Goal: Find specific page/section: Find specific page/section

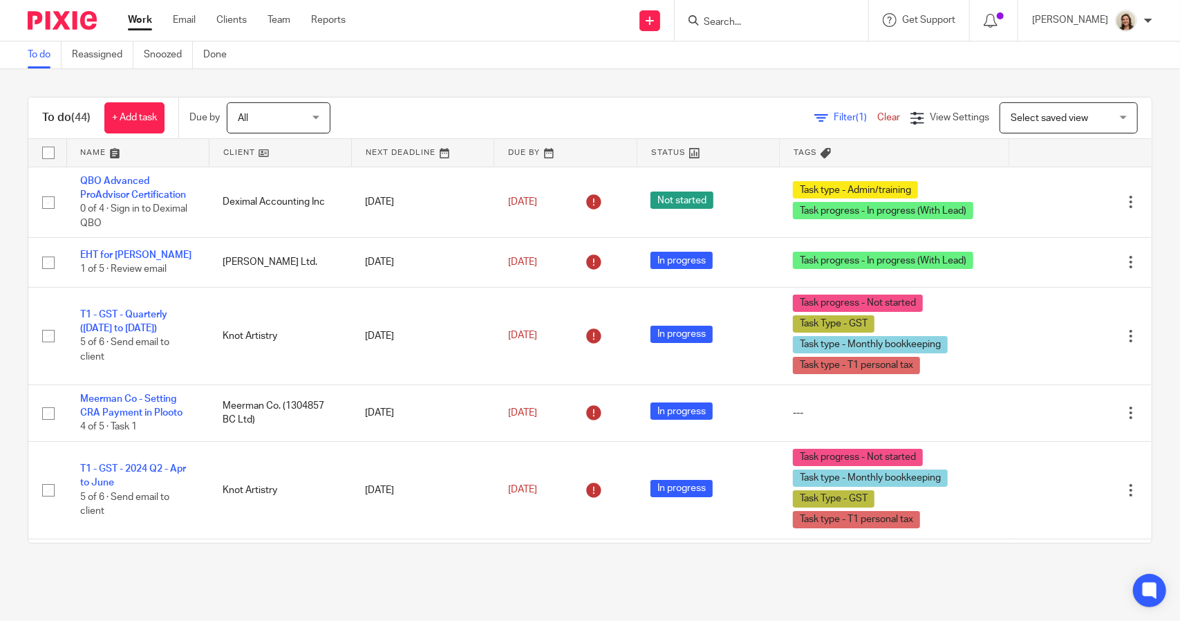
click at [834, 115] on span "Filter (1)" at bounding box center [856, 118] width 44 height 10
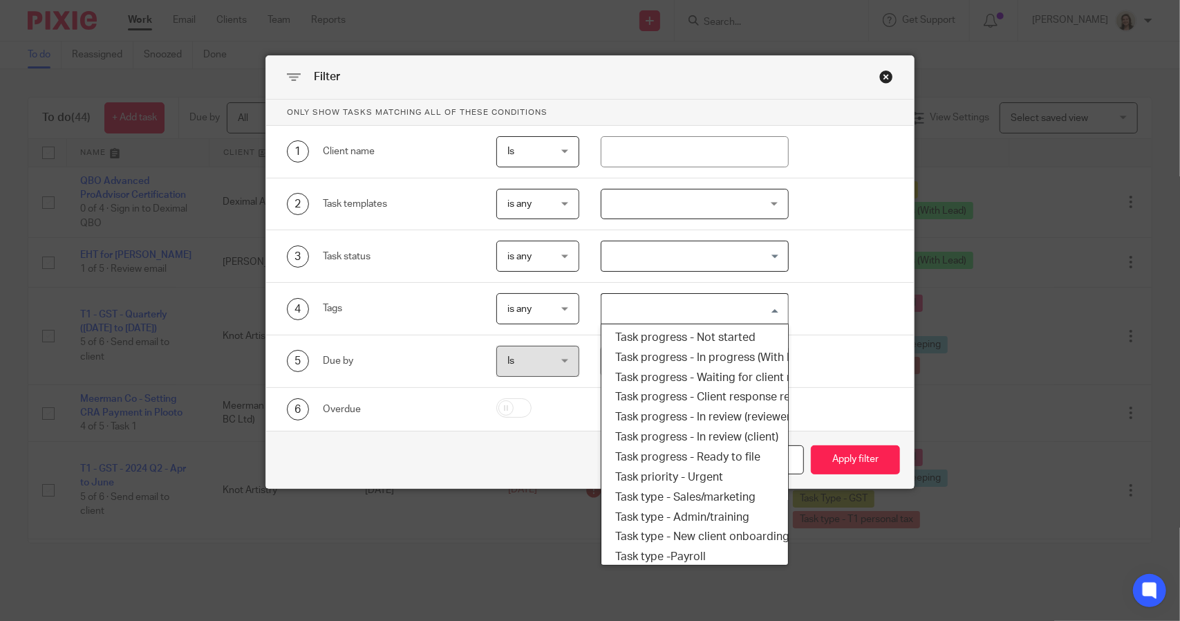
click at [695, 294] on div "Search for option" at bounding box center [691, 307] width 180 height 27
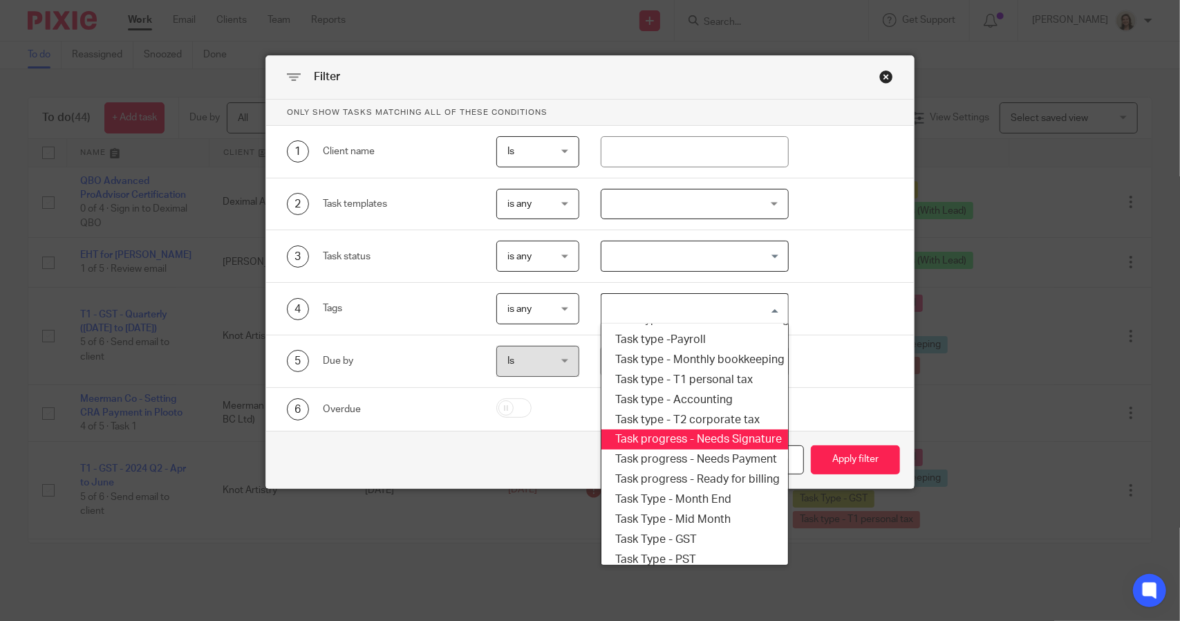
scroll to position [235, 0]
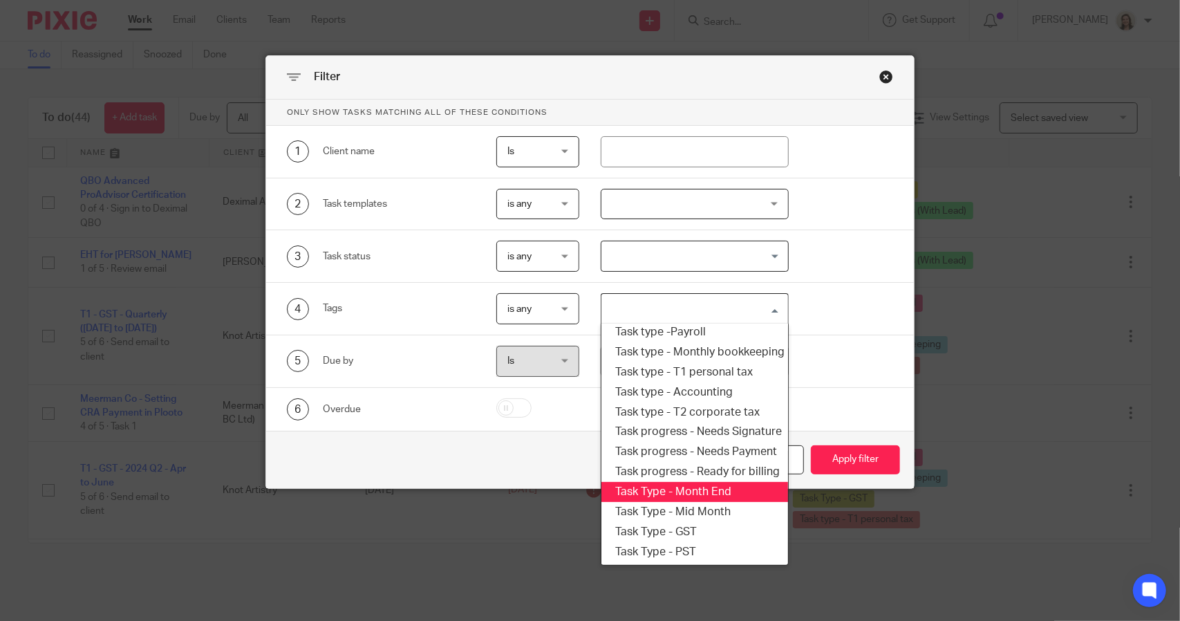
click at [713, 482] on li "Task Type - Month End" at bounding box center [694, 492] width 186 height 20
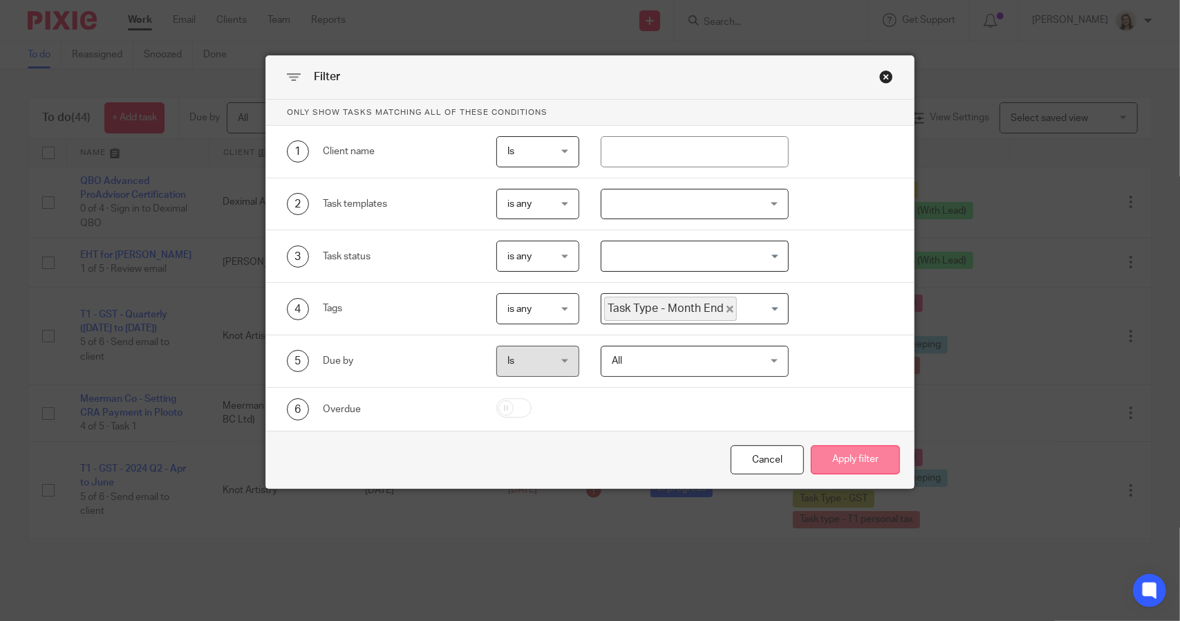
click at [838, 462] on button "Apply filter" at bounding box center [855, 460] width 89 height 30
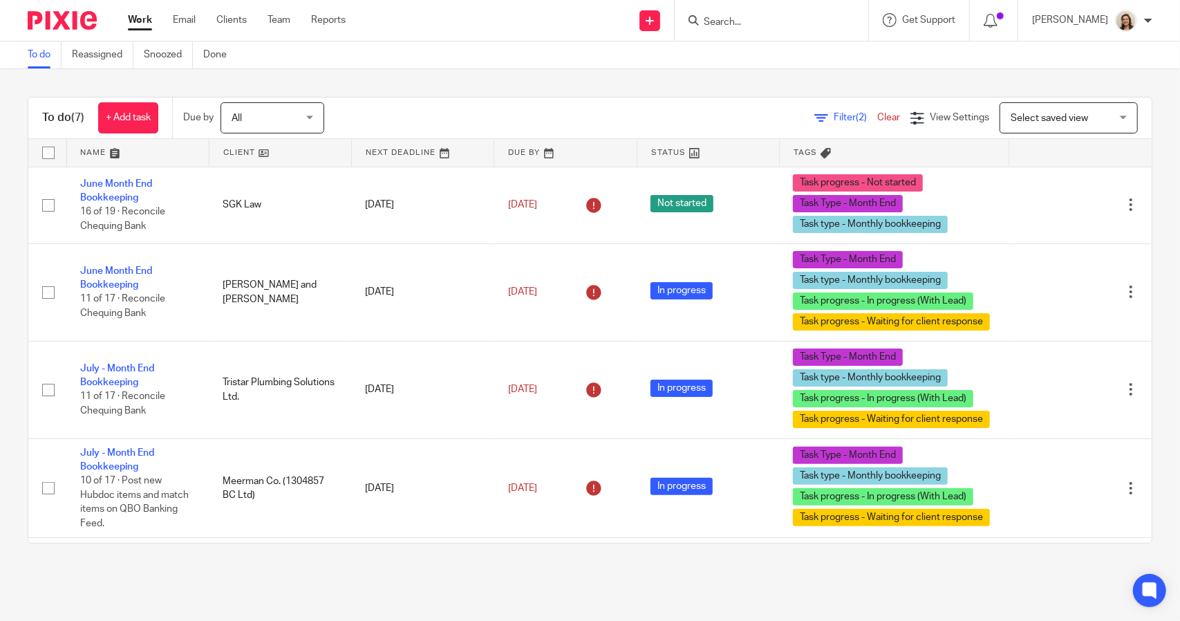
click at [834, 115] on span "Filter (2)" at bounding box center [856, 118] width 44 height 10
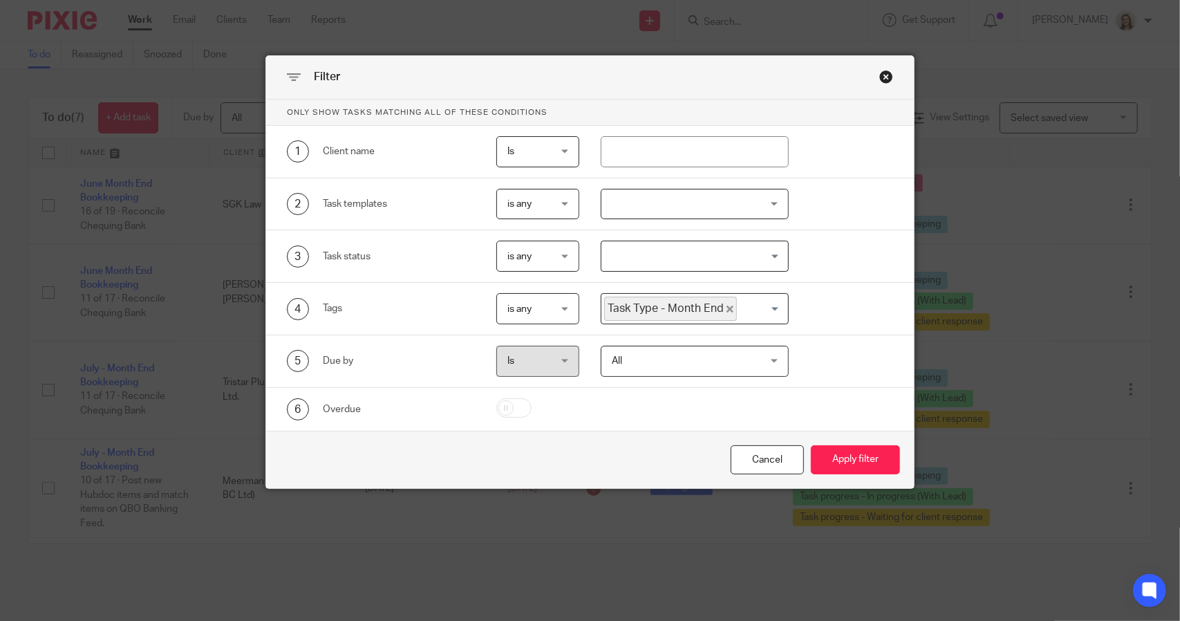
click at [726, 307] on icon "Deselect Task Type - Month End" at bounding box center [729, 309] width 7 height 7
click at [720, 308] on input "Search for option" at bounding box center [691, 309] width 177 height 24
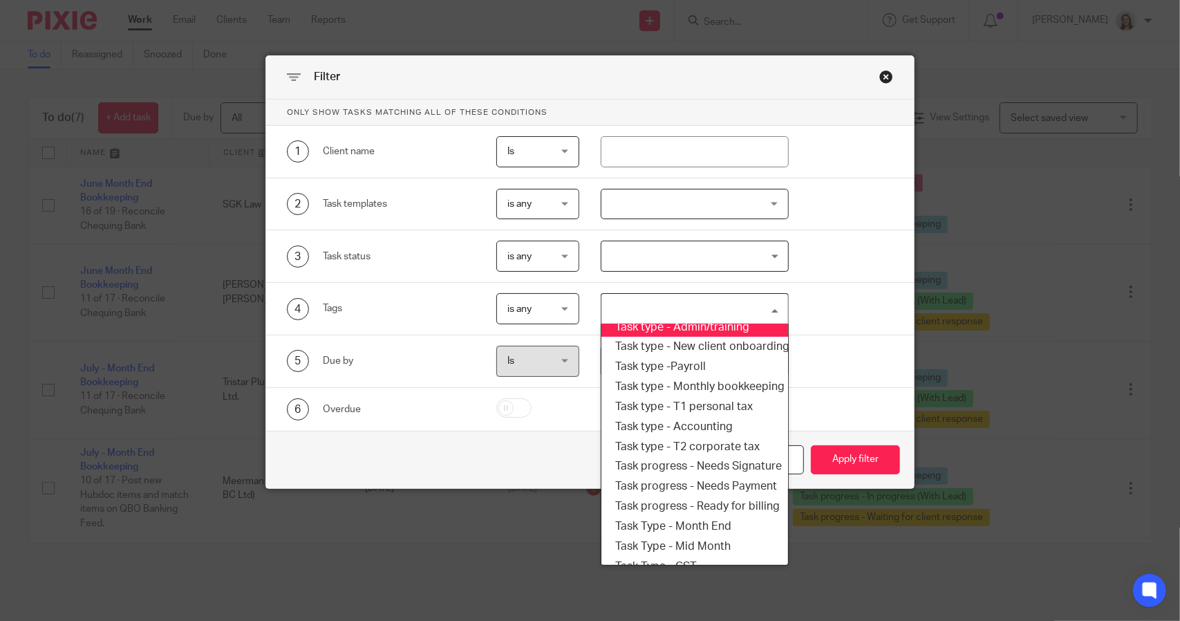
scroll to position [235, 0]
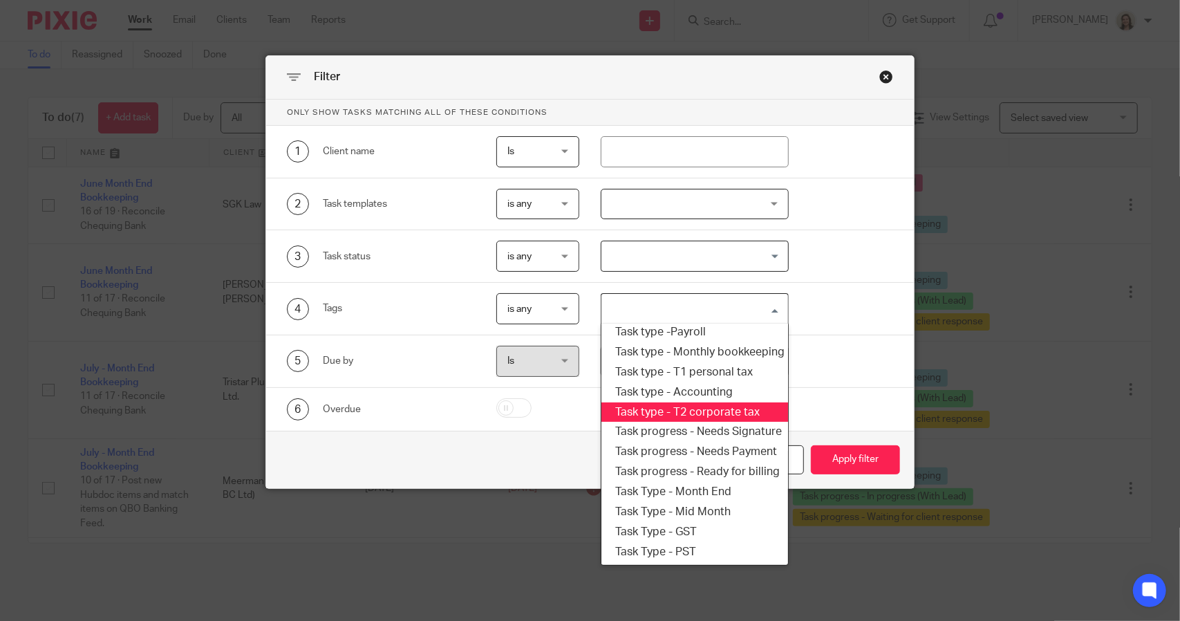
click at [695, 403] on li "Task type - T2 corporate tax" at bounding box center [694, 412] width 186 height 20
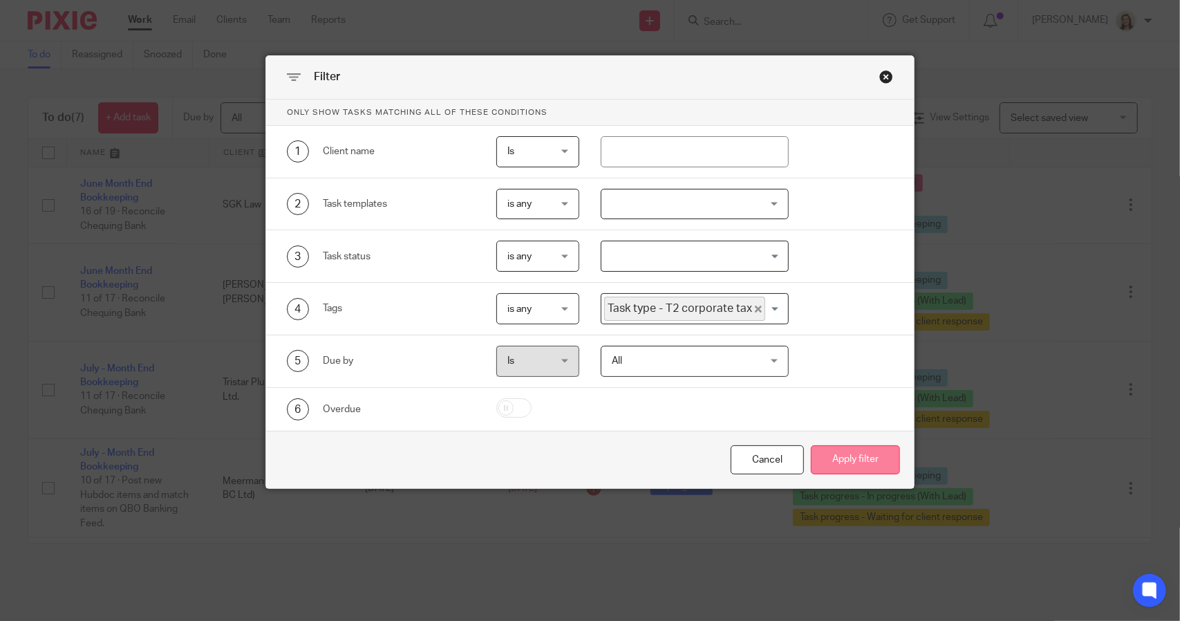
click at [836, 451] on button "Apply filter" at bounding box center [855, 460] width 89 height 30
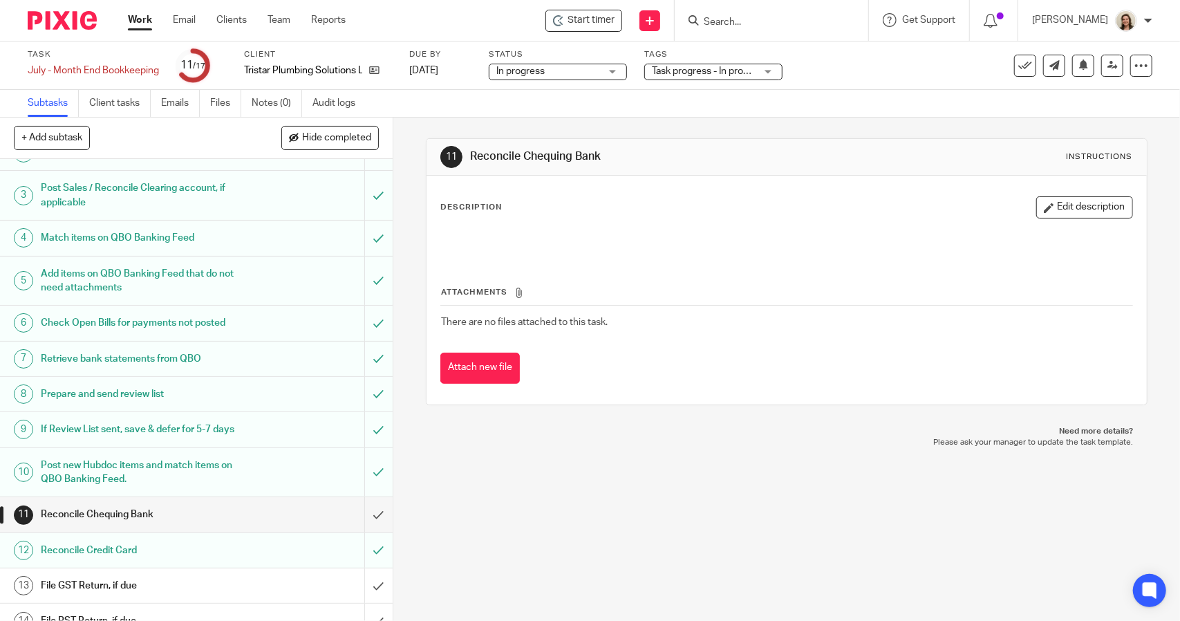
scroll to position [208, 0]
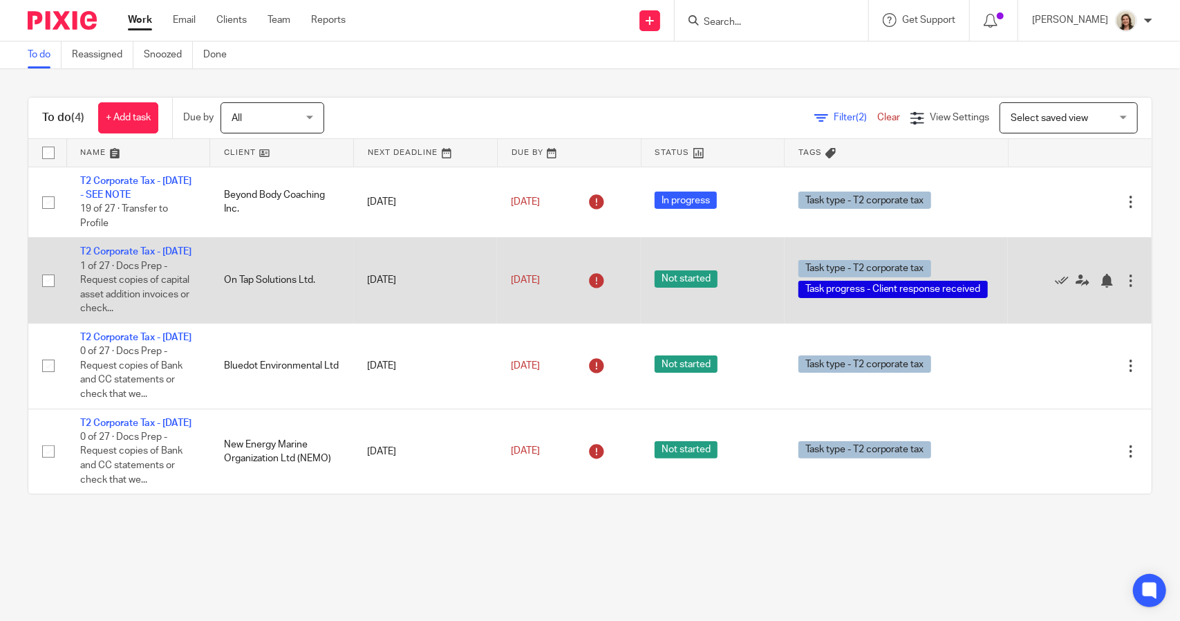
scroll to position [6, 0]
click at [163, 256] on link "T2 Corporate Tax - [DATE]" at bounding box center [135, 252] width 111 height 10
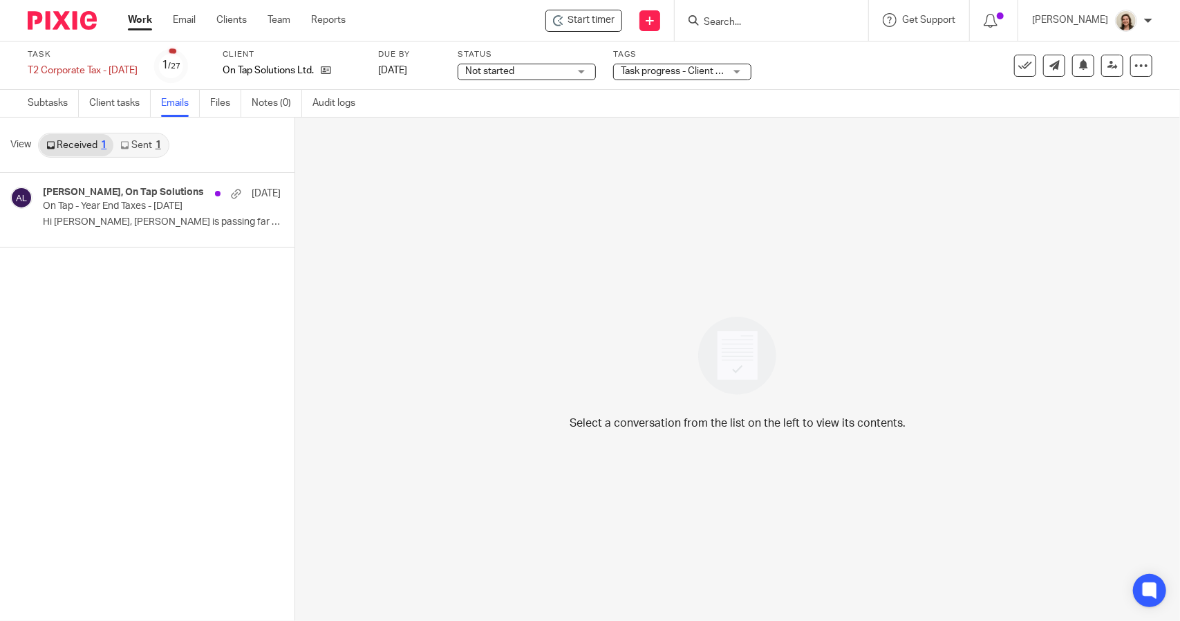
click at [140, 140] on link "Sent 1" at bounding box center [140, 145] width 54 height 22
click at [112, 214] on div "[PERSON_NAME], On Tap Solutions [DATE] On Tap - Year End Taxes - [DATE] Hi [PER…" at bounding box center [141, 210] width 196 height 46
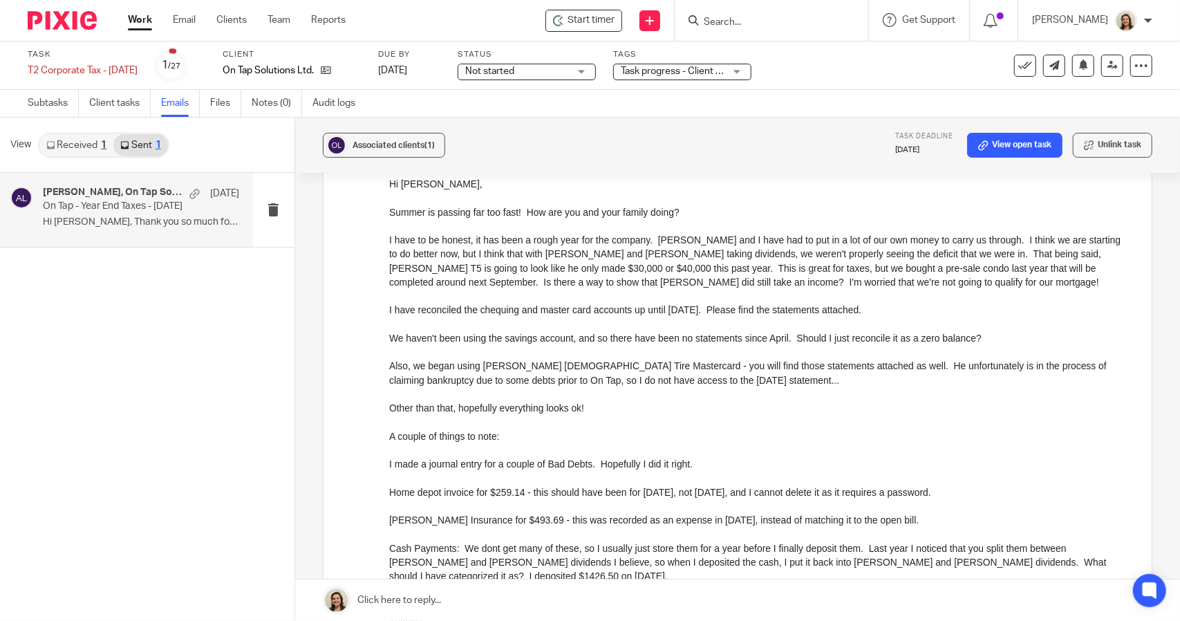
scroll to position [622, 0]
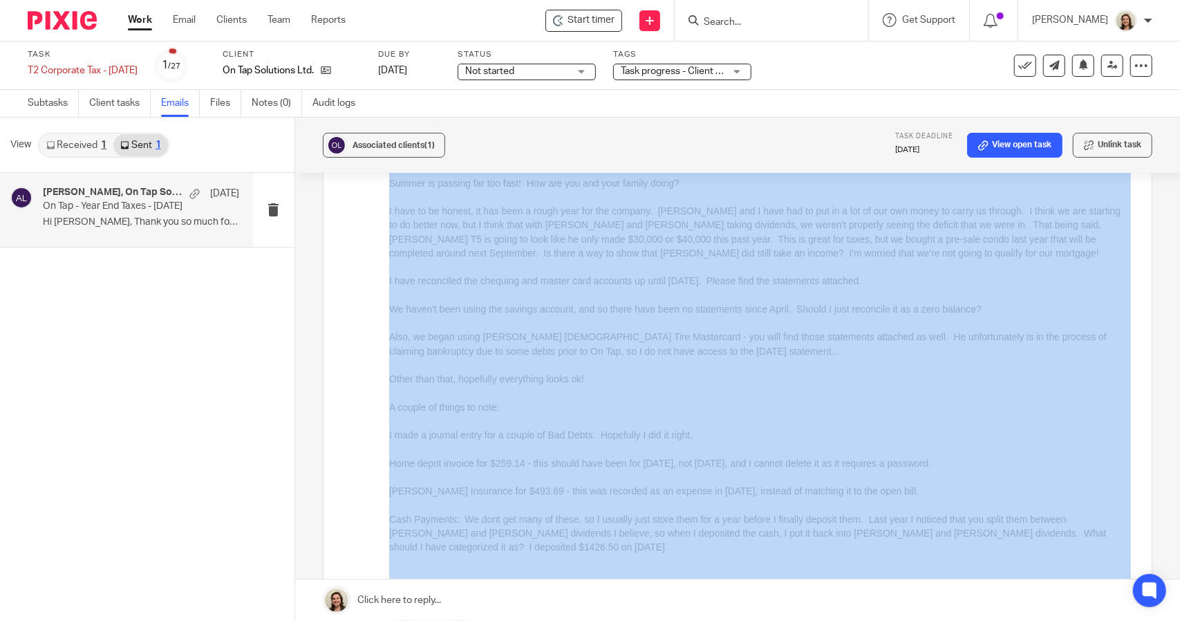
drag, startPoint x: 1498, startPoint y: 359, endPoint x: 1089, endPoint y: 520, distance: 440.4
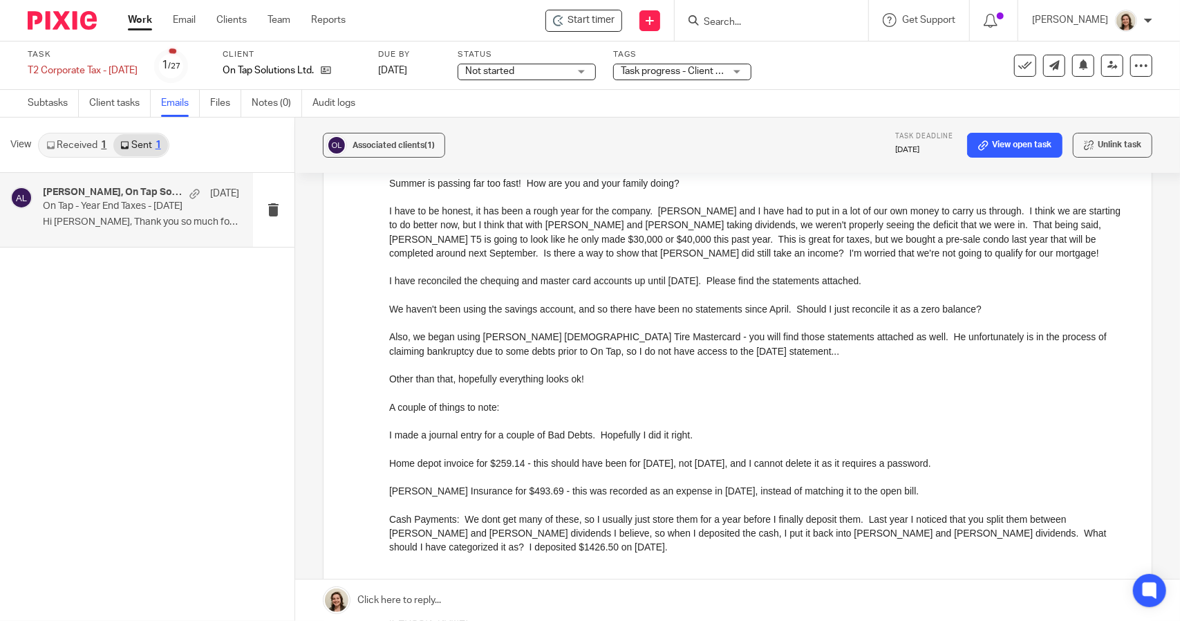
click at [1089, 515] on div "Cash Payments: We dont get many of these, so I usually just store them for a ye…" at bounding box center [759, 534] width 742 height 42
drag, startPoint x: 1074, startPoint y: 518, endPoint x: 1106, endPoint y: 518, distance: 31.8
click at [1106, 518] on div "Cash Payments: We dont get many of these, so I usually just store them for a ye…" at bounding box center [759, 534] width 742 height 42
copy div "1426.50"
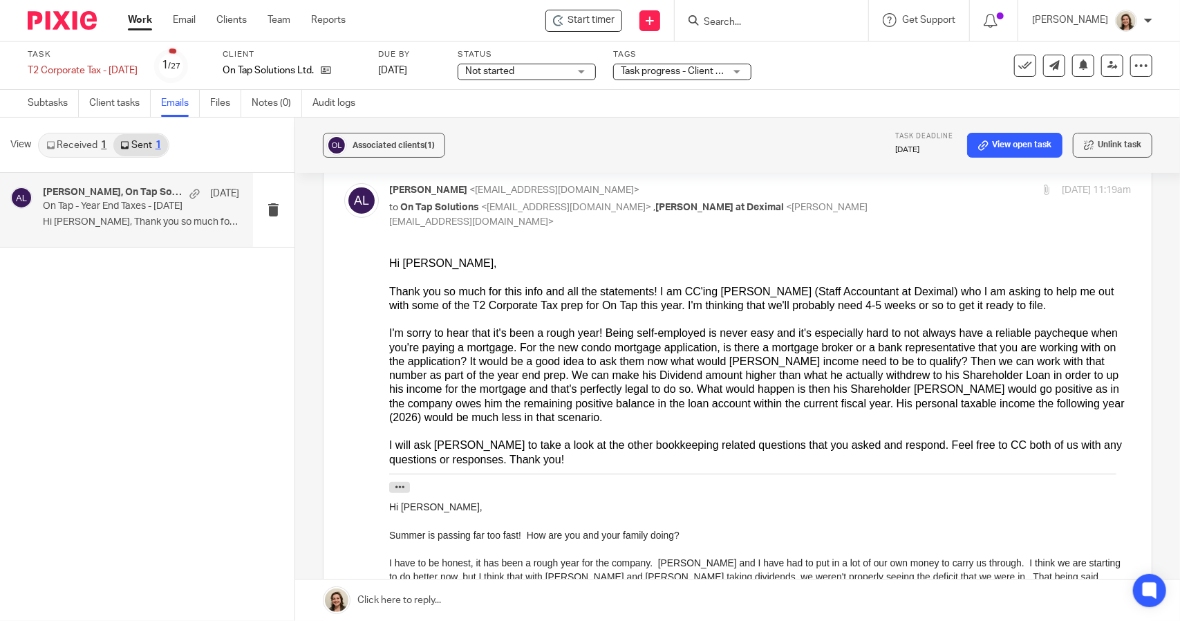
scroll to position [0, 0]
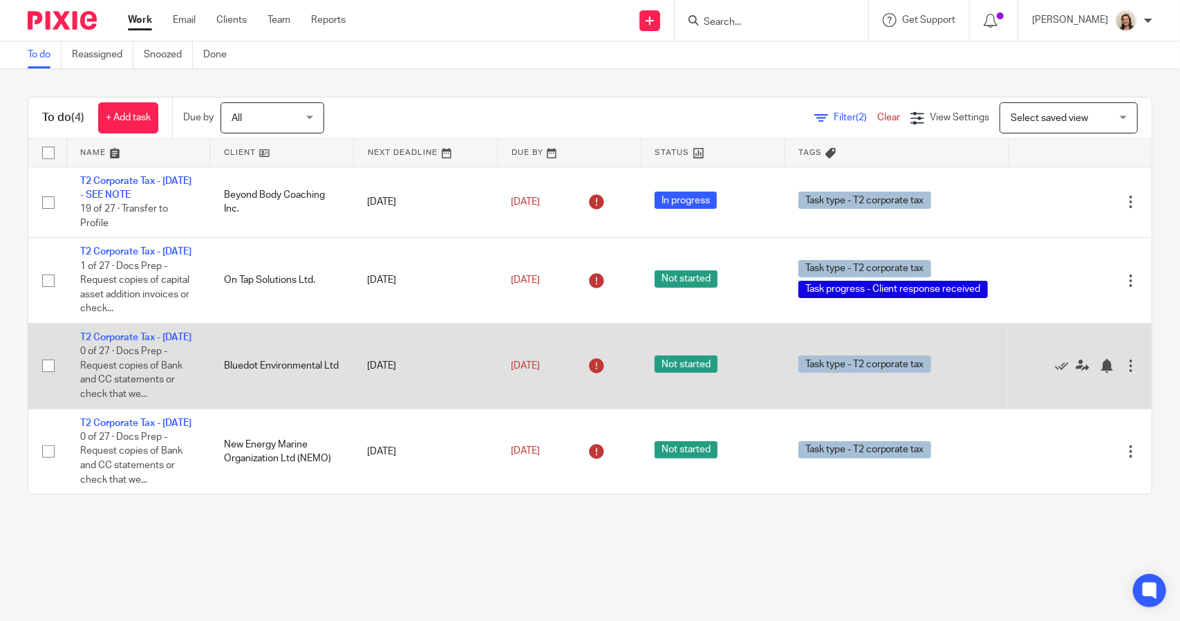
scroll to position [6, 0]
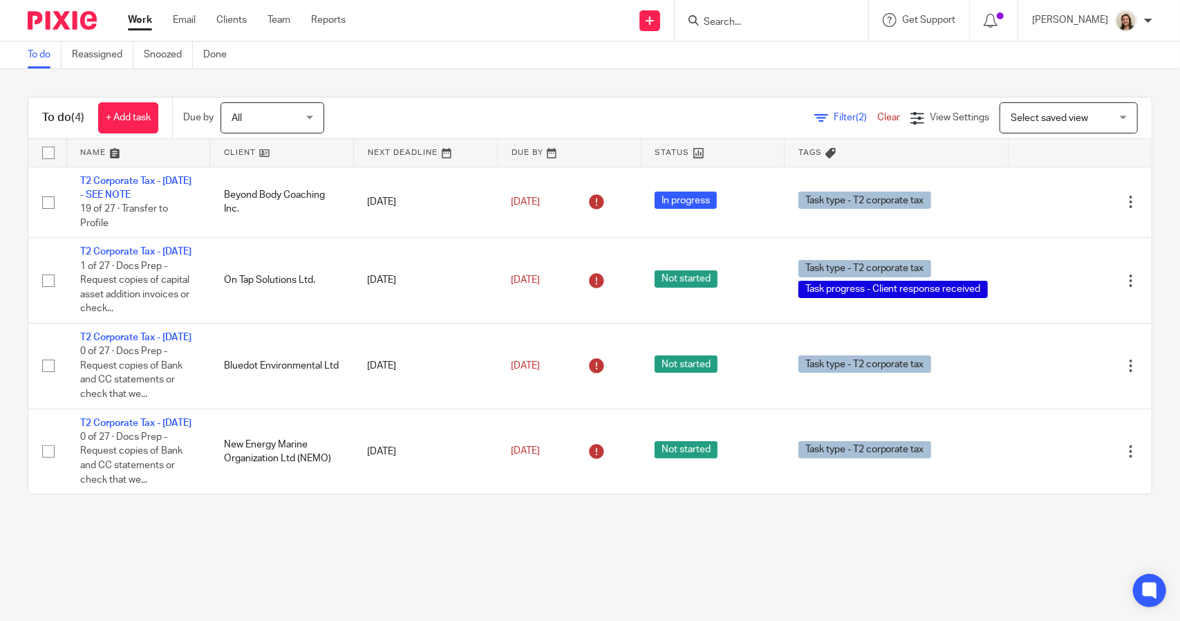
drag, startPoint x: 829, startPoint y: 117, endPoint x: 835, endPoint y: 134, distance: 18.1
click at [834, 117] on span "Filter (2)" at bounding box center [856, 118] width 44 height 10
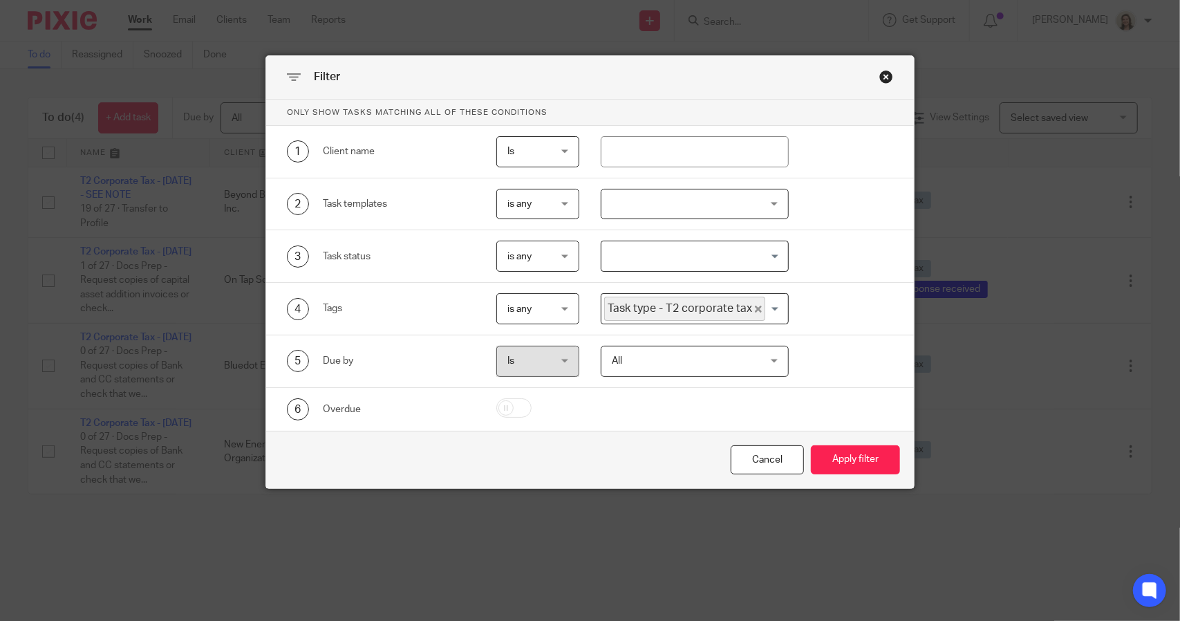
click at [755, 306] on icon "Deselect Task type - T2 corporate tax" at bounding box center [758, 309] width 7 height 7
click at [748, 309] on input "Search for option" at bounding box center [691, 309] width 177 height 24
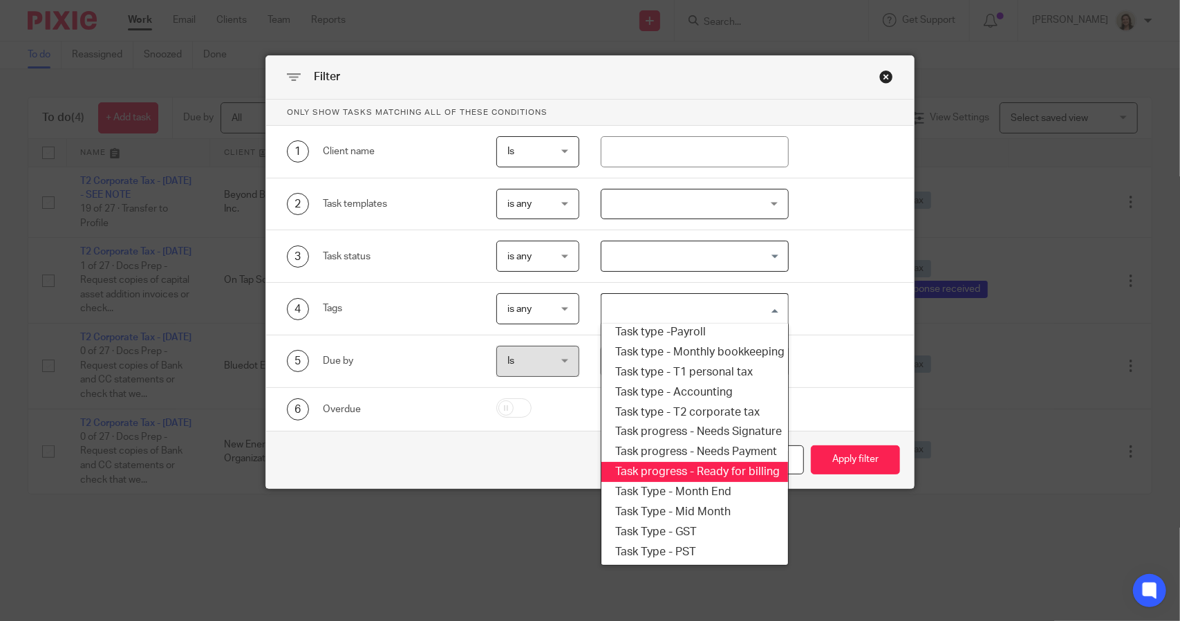
scroll to position [235, 0]
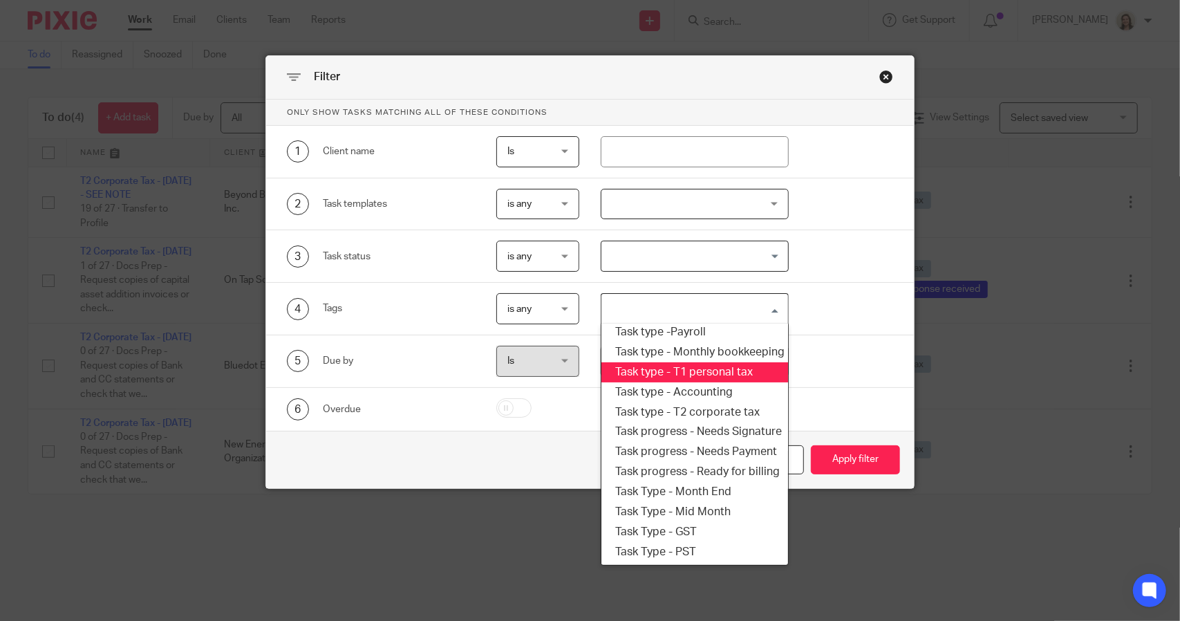
click at [700, 366] on li "Task type - T1 personal tax" at bounding box center [694, 372] width 186 height 20
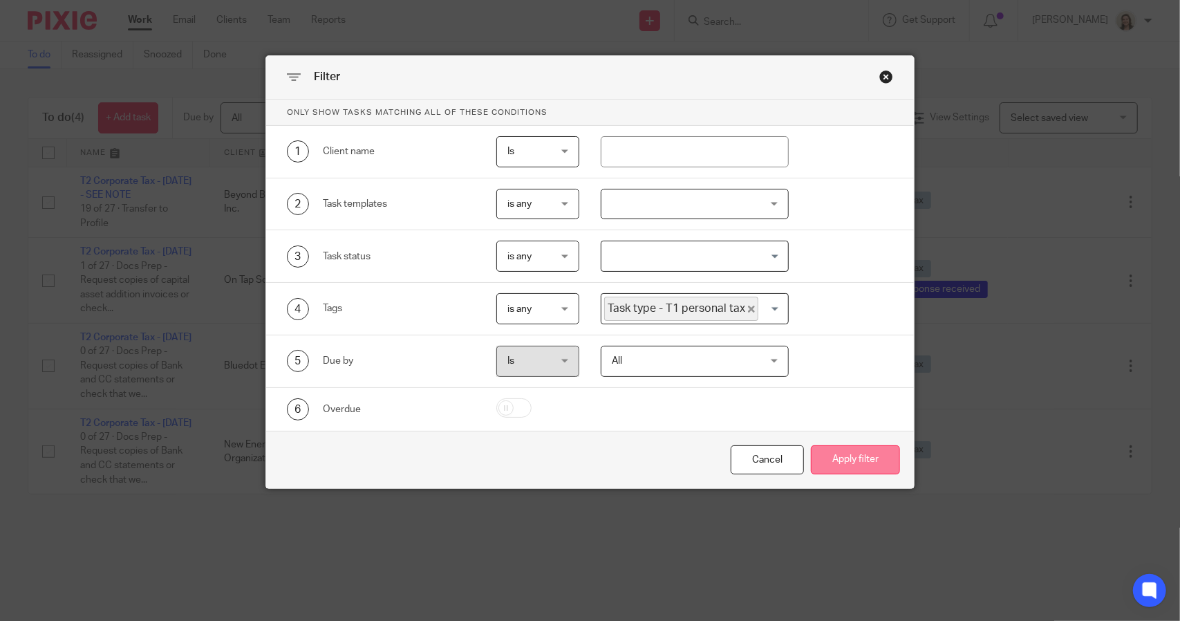
click at [823, 447] on button "Apply filter" at bounding box center [855, 460] width 89 height 30
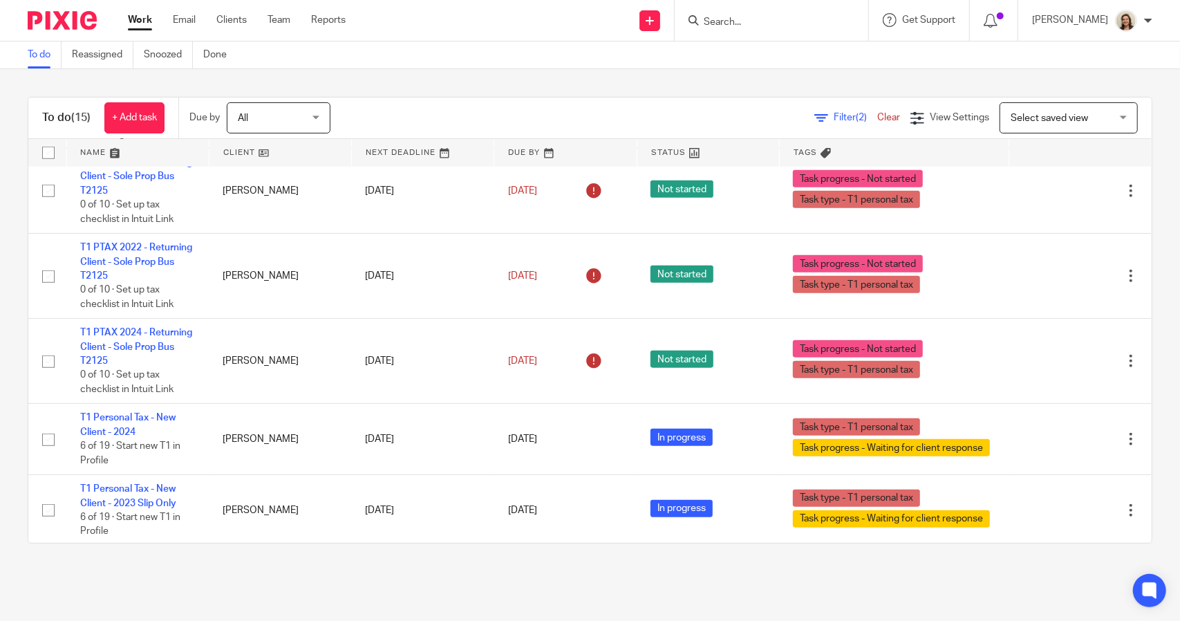
scroll to position [932, 0]
